Goal: Communication & Community: Connect with others

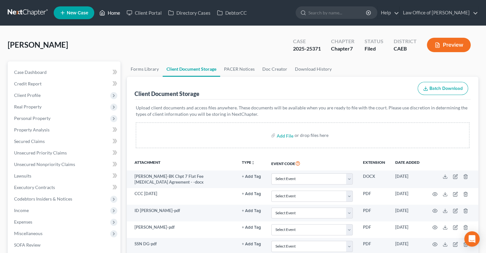
click at [112, 15] on link "Home" at bounding box center [109, 13] width 27 height 12
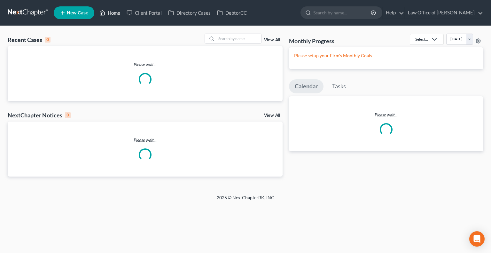
click at [112, 13] on link "Home" at bounding box center [109, 13] width 27 height 12
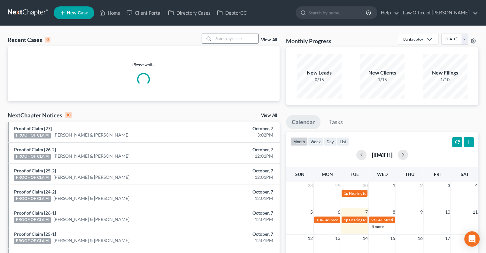
click at [248, 38] on input "search" at bounding box center [236, 38] width 45 height 9
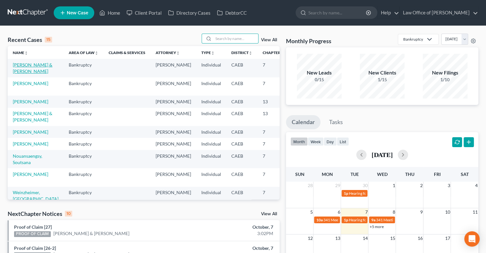
click at [29, 64] on link "[PERSON_NAME] & [PERSON_NAME]" at bounding box center [33, 68] width 40 height 12
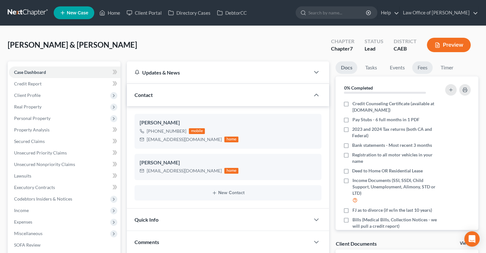
click at [334, 69] on link "Fees" at bounding box center [423, 67] width 20 height 12
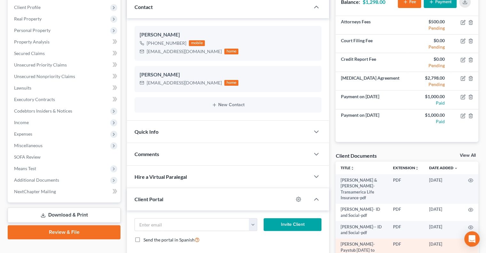
scroll to position [86, 0]
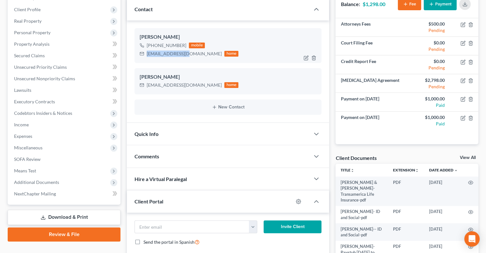
drag, startPoint x: 183, startPoint y: 54, endPoint x: 146, endPoint y: 58, distance: 37.0
click at [146, 58] on div "[PERSON_NAME] [PHONE_NUMBER] mobile [EMAIL_ADDRESS][DOMAIN_NAME] home" at bounding box center [228, 45] width 187 height 35
copy div "[EMAIL_ADDRESS][DOMAIN_NAME]"
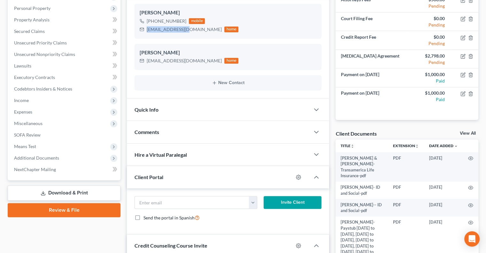
scroll to position [111, 0]
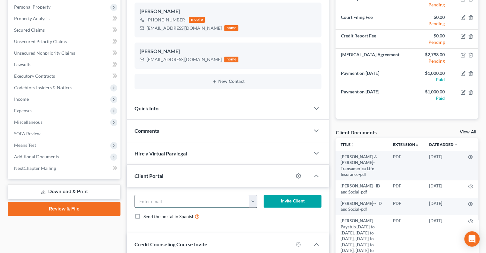
click at [153, 199] on input "email" at bounding box center [192, 201] width 114 height 12
paste input "[EMAIL_ADDRESS][DOMAIN_NAME]"
type input "[EMAIL_ADDRESS][DOMAIN_NAME]"
click at [284, 201] on button "Invite Client" at bounding box center [293, 201] width 58 height 13
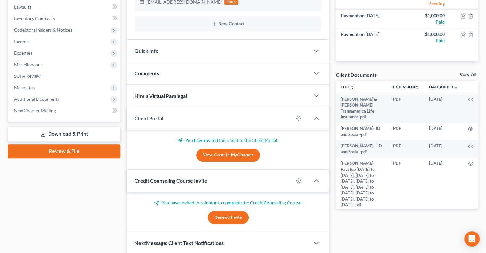
scroll to position [169, 0]
